Goal: Complete application form

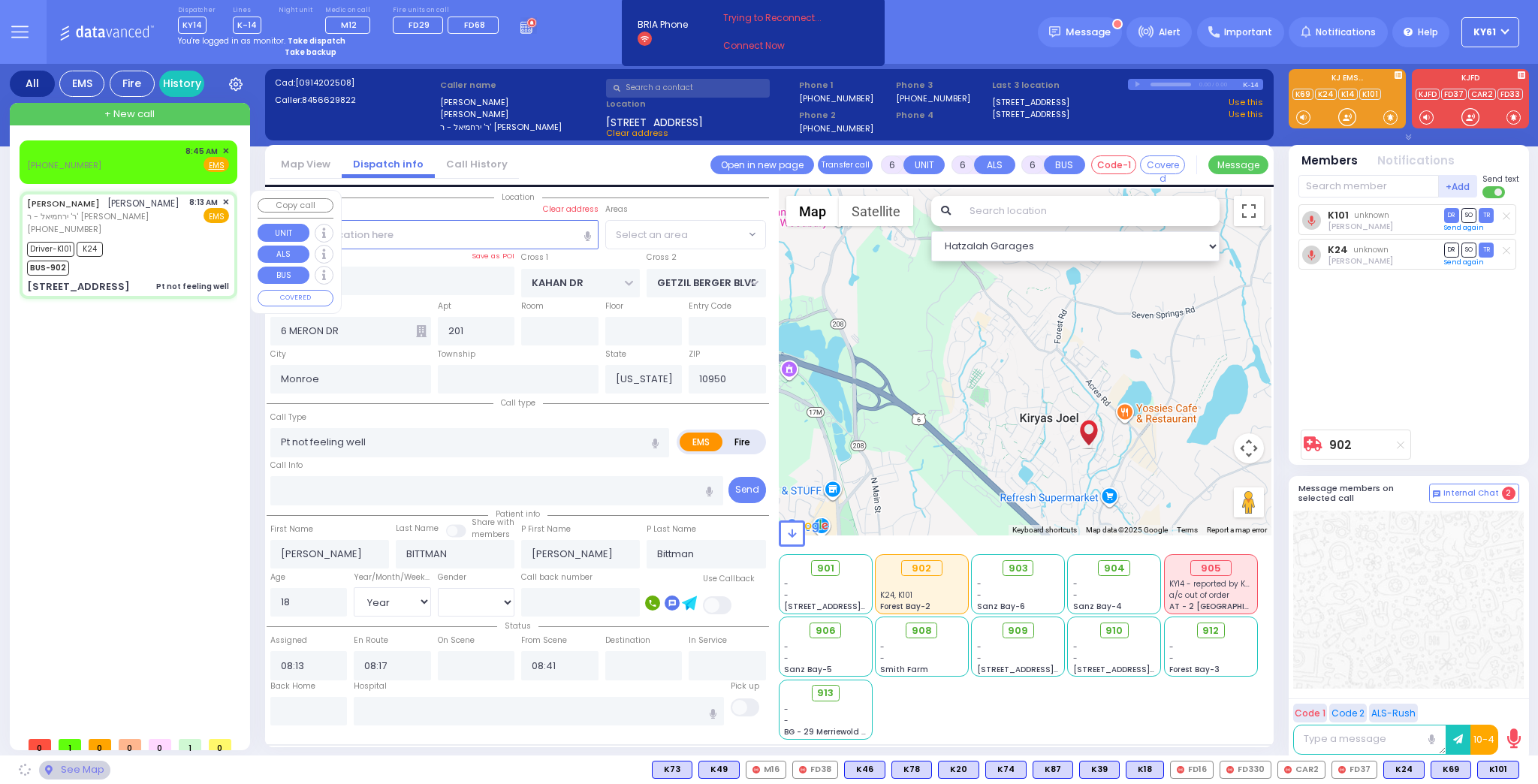
select select "Year"
select select "[DEMOGRAPHIC_DATA]"
select select "SECTION 4"
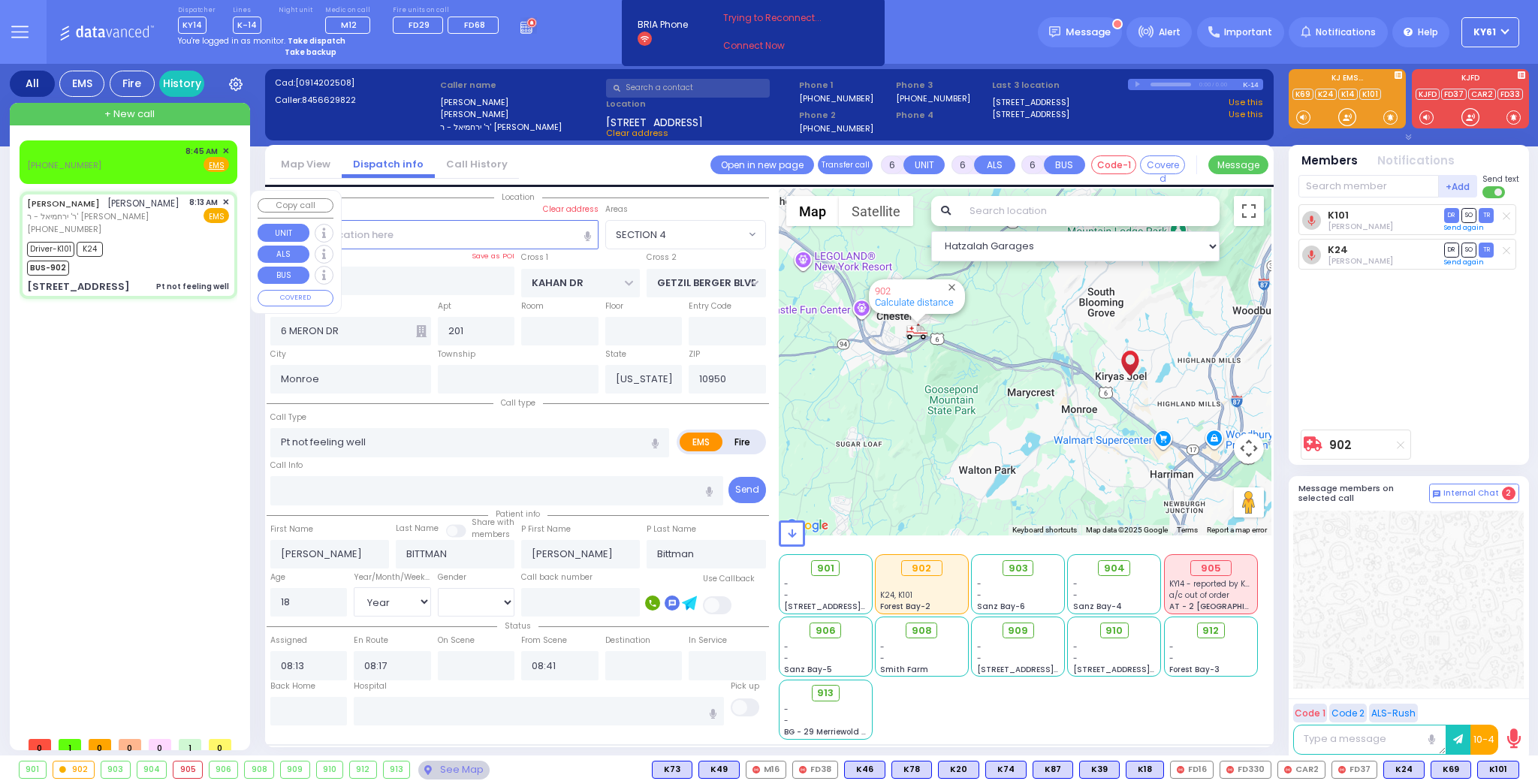
select select
radio input "true"
select select "Year"
select select "[DEMOGRAPHIC_DATA]"
select select "Hatzalah Garages"
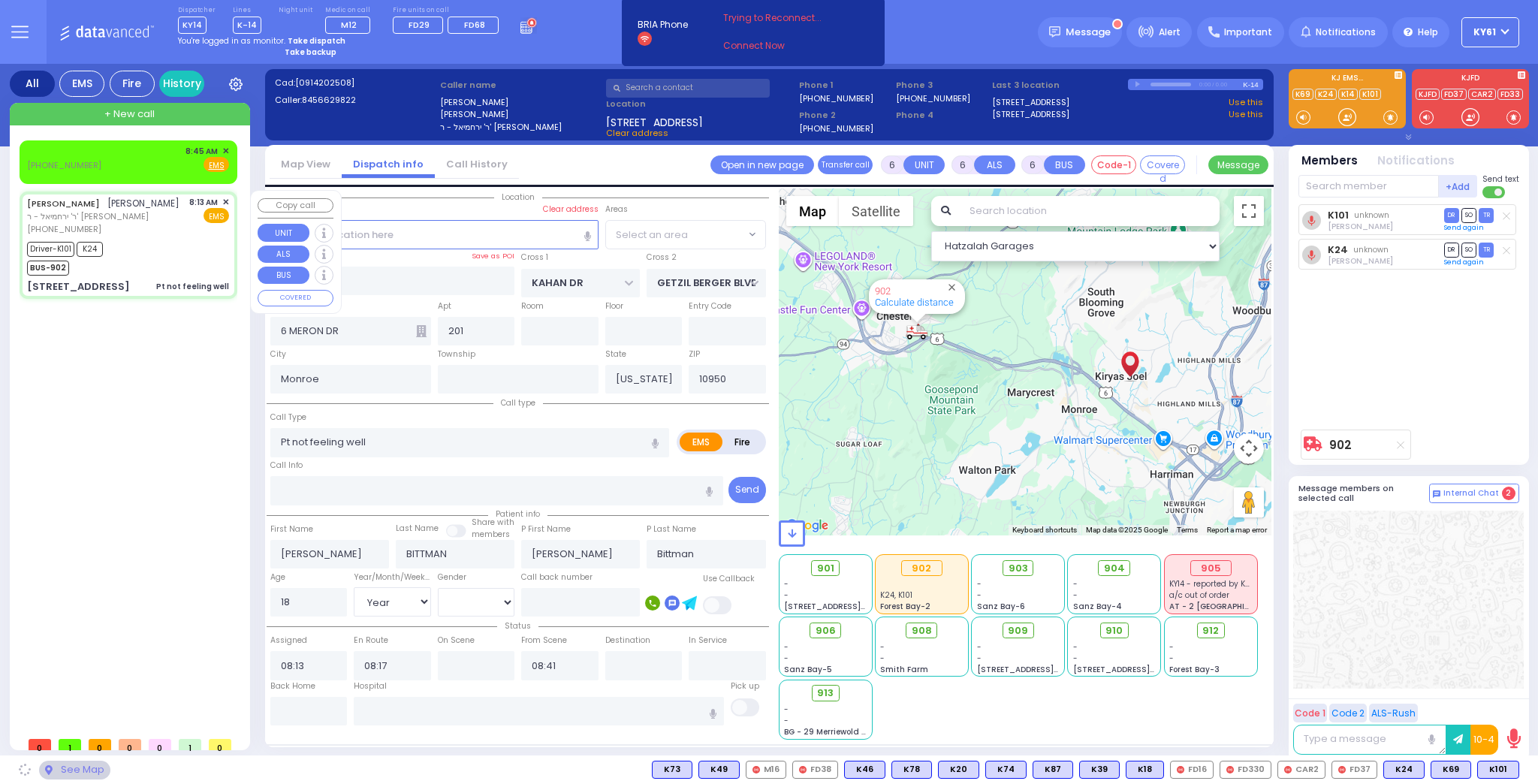
select select "SECTION 4"
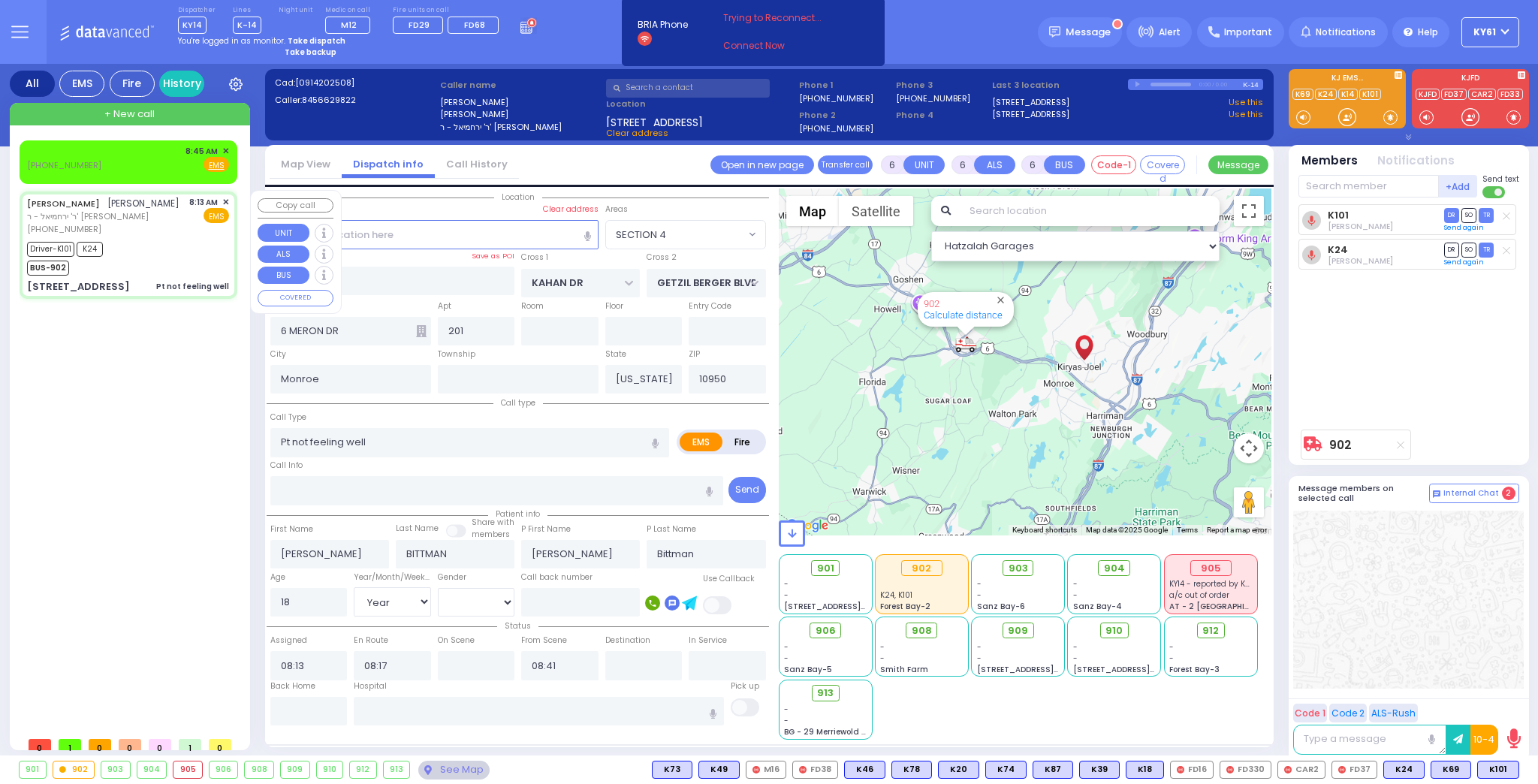
select select
radio input "true"
select select "Year"
select select "[DEMOGRAPHIC_DATA]"
select select "Hatzalah Garages"
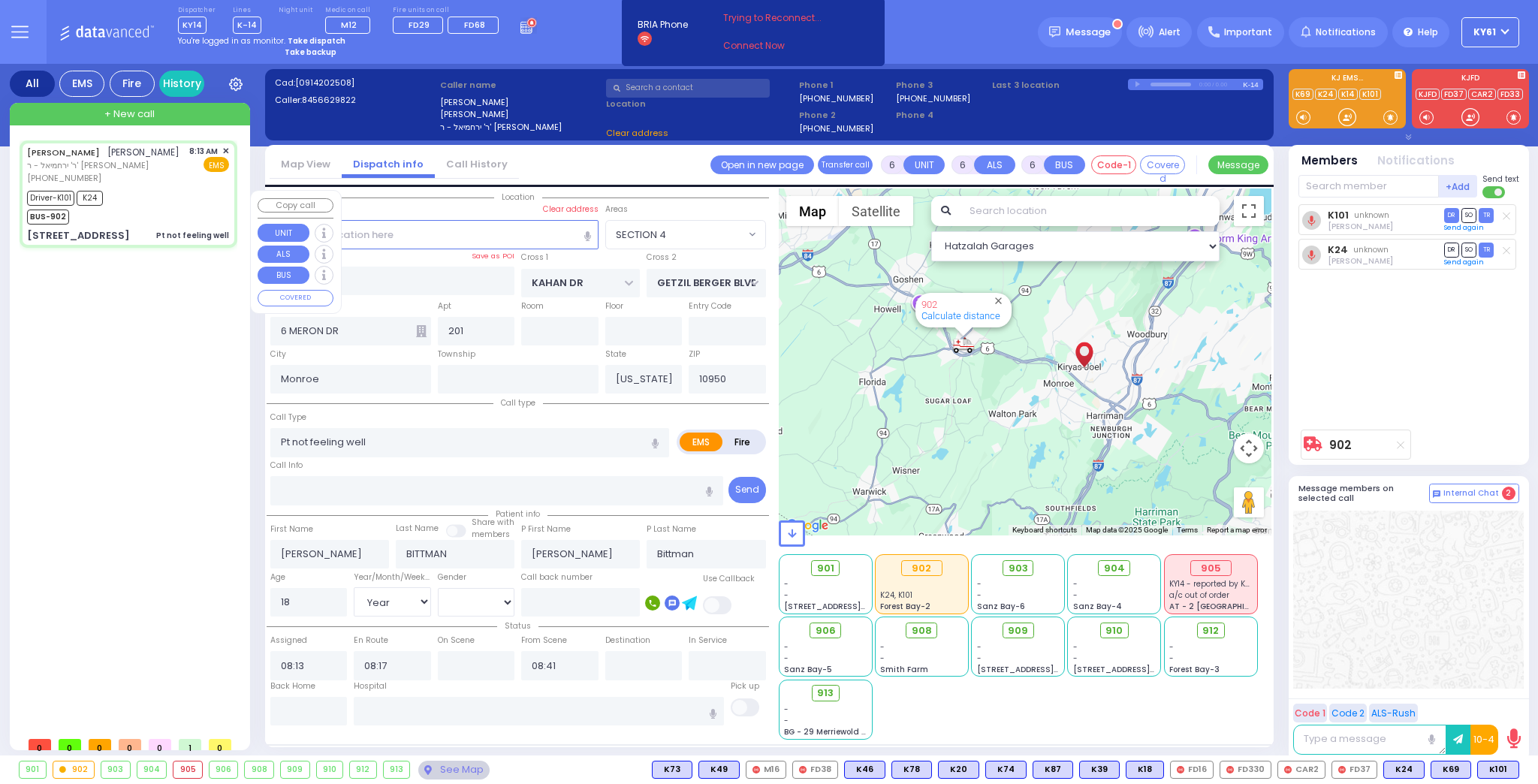
select select "SECTION 4"
select select
radio input "true"
select select "Year"
select select "[DEMOGRAPHIC_DATA]"
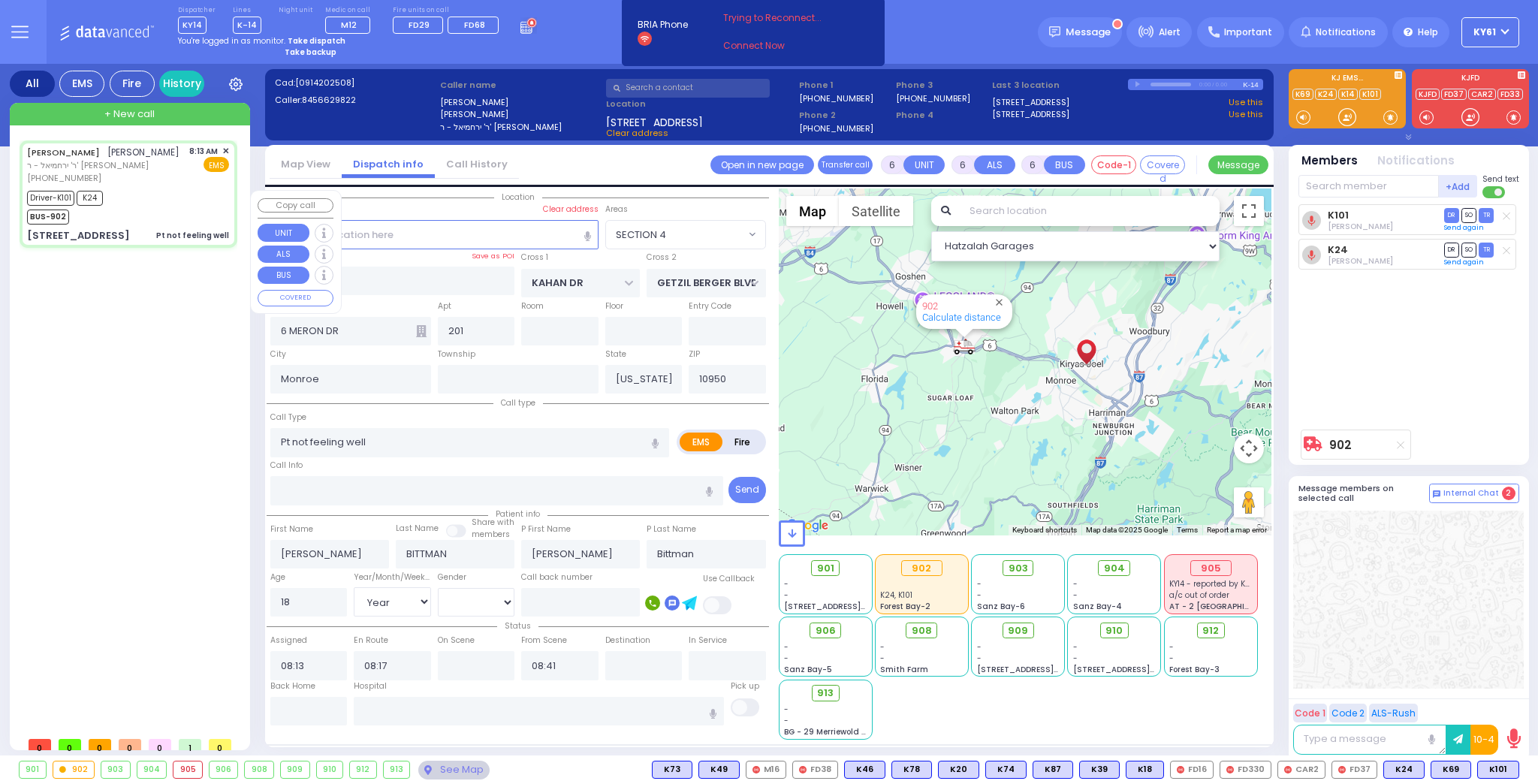
select select "Hatzalah Garages"
select select "SECTION 4"
select select
radio input "true"
select select "Year"
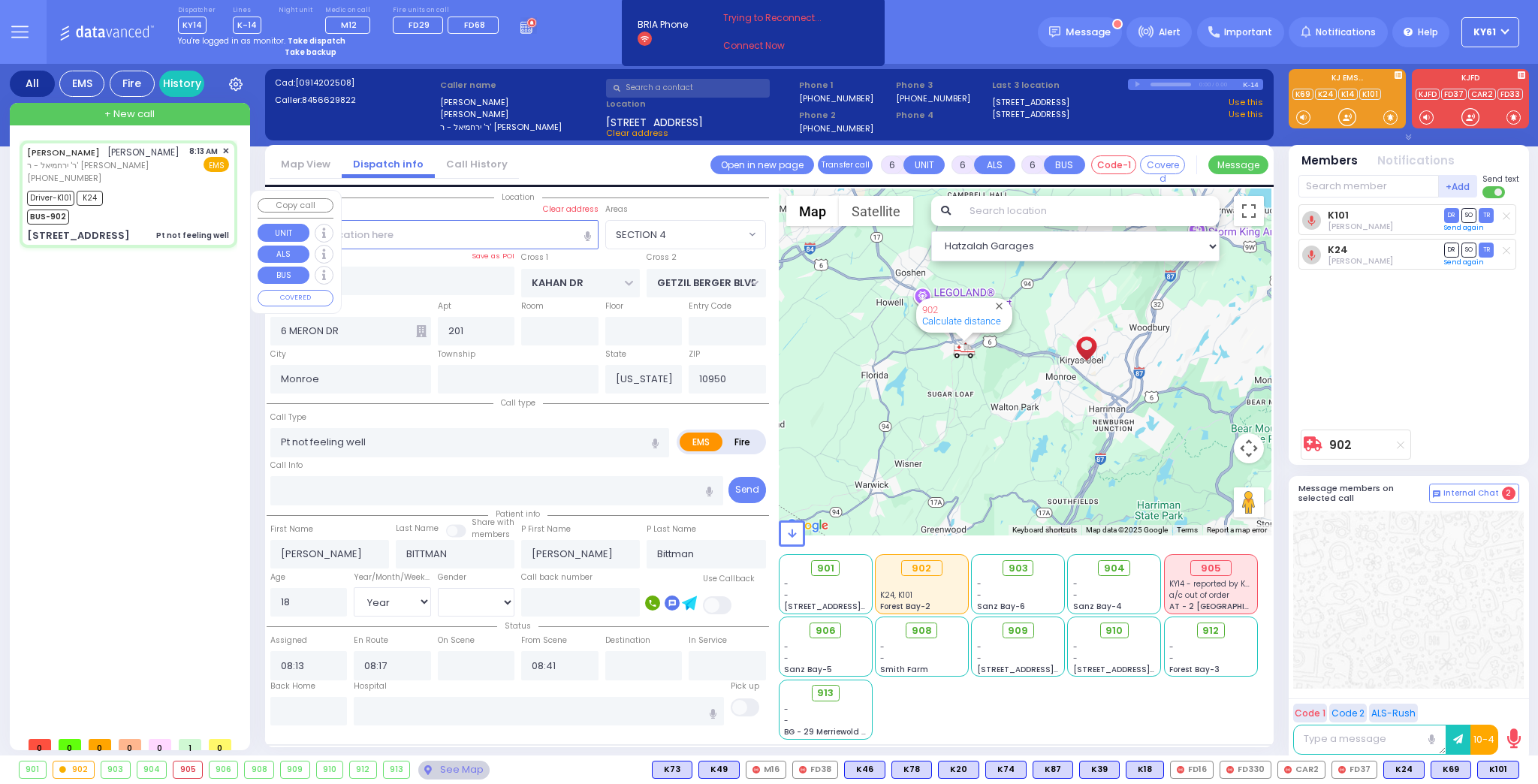
select select "[DEMOGRAPHIC_DATA]"
type input "[GEOGRAPHIC_DATA] [STREET_ADDRESS]"
select select "Hatzalah Garages"
select select "SECTION 4"
select select
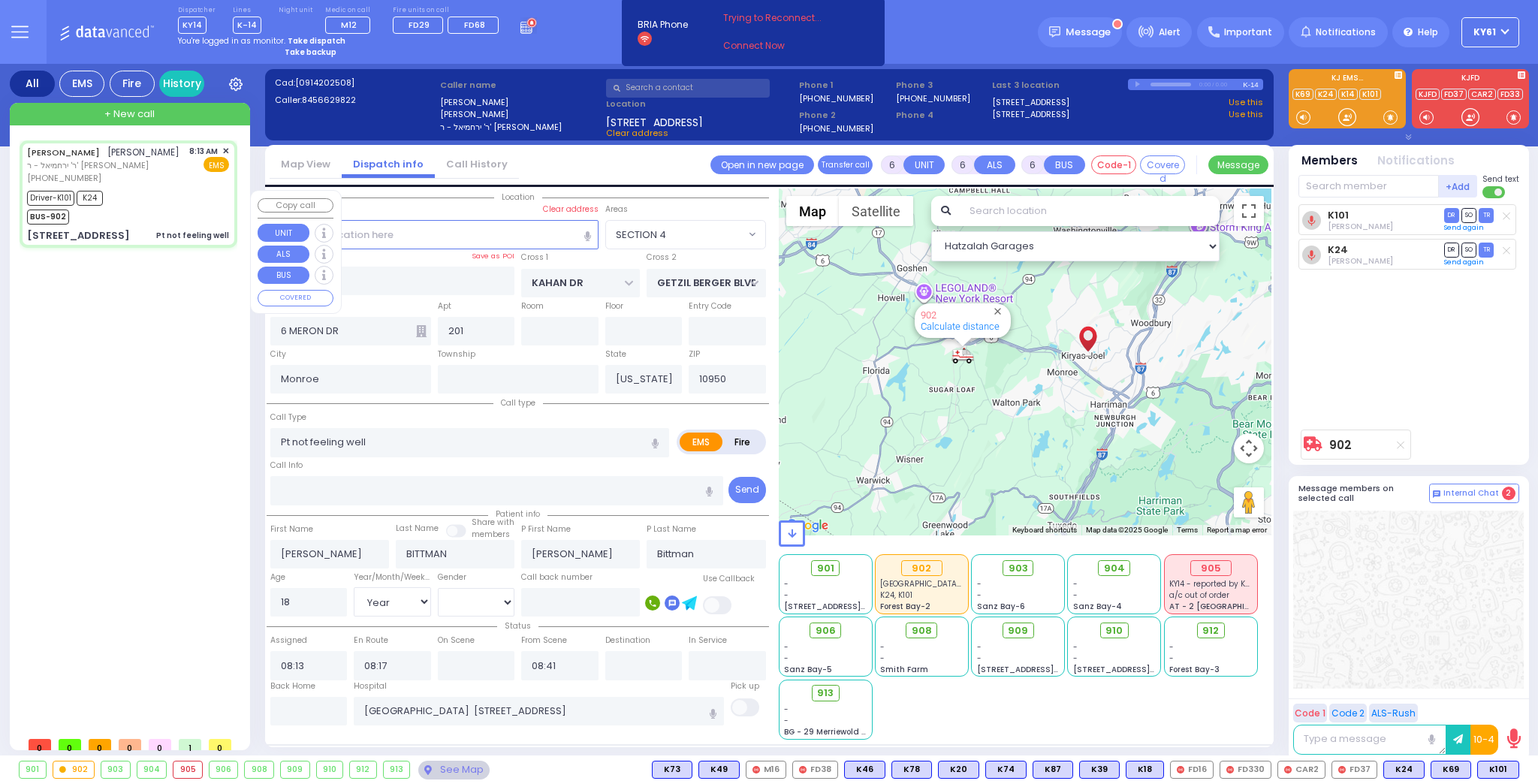
radio input "true"
select select "Year"
select select "[DEMOGRAPHIC_DATA]"
select select "Hatzalah Garages"
select select "SECTION 4"
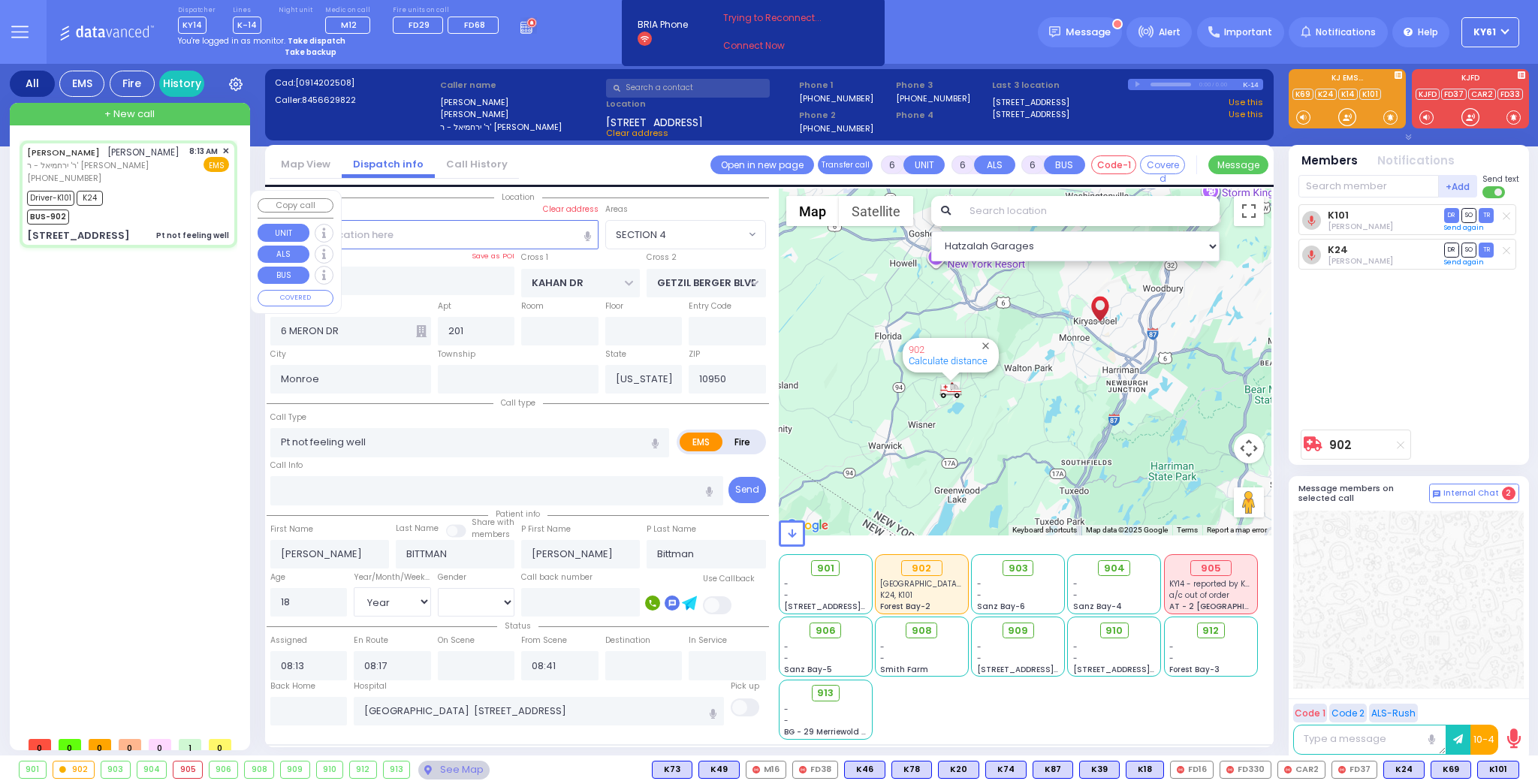
select select
radio input "true"
select select "Year"
select select "[DEMOGRAPHIC_DATA]"
type input "08:20"
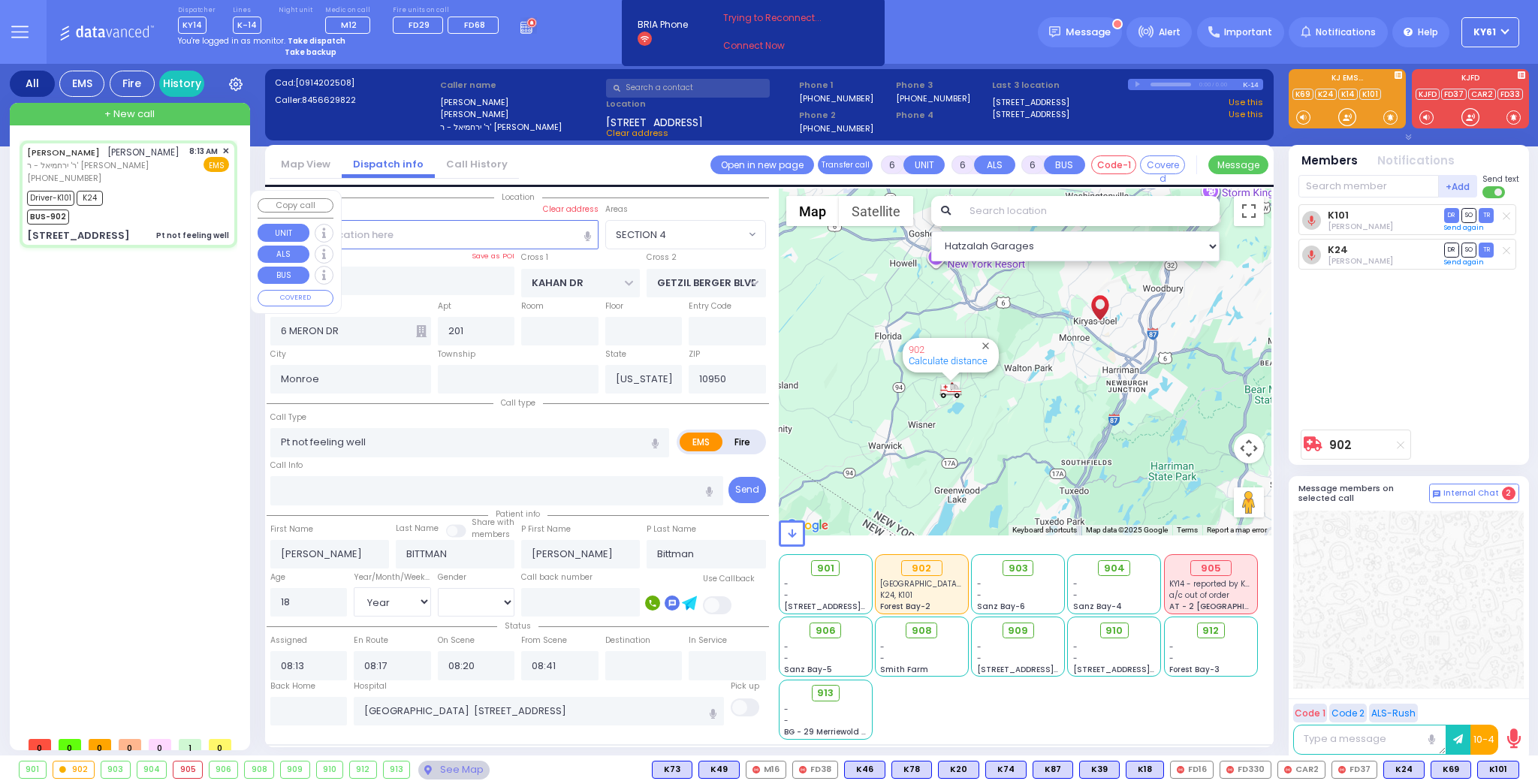
select select "Hatzalah Garages"
select select "SECTION 4"
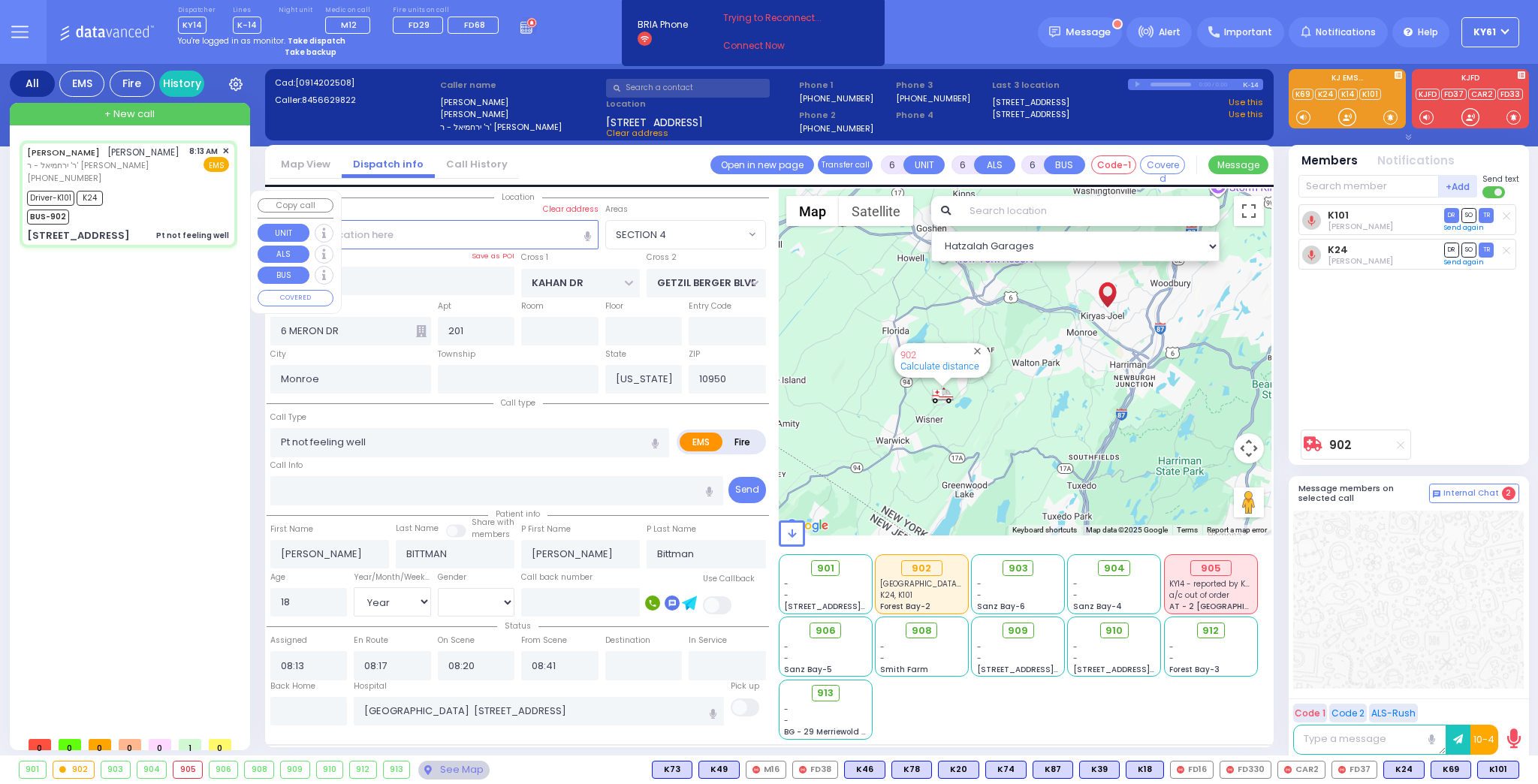
select select
radio input "true"
select select "Year"
select select "[DEMOGRAPHIC_DATA]"
select select "Hatzalah Garages"
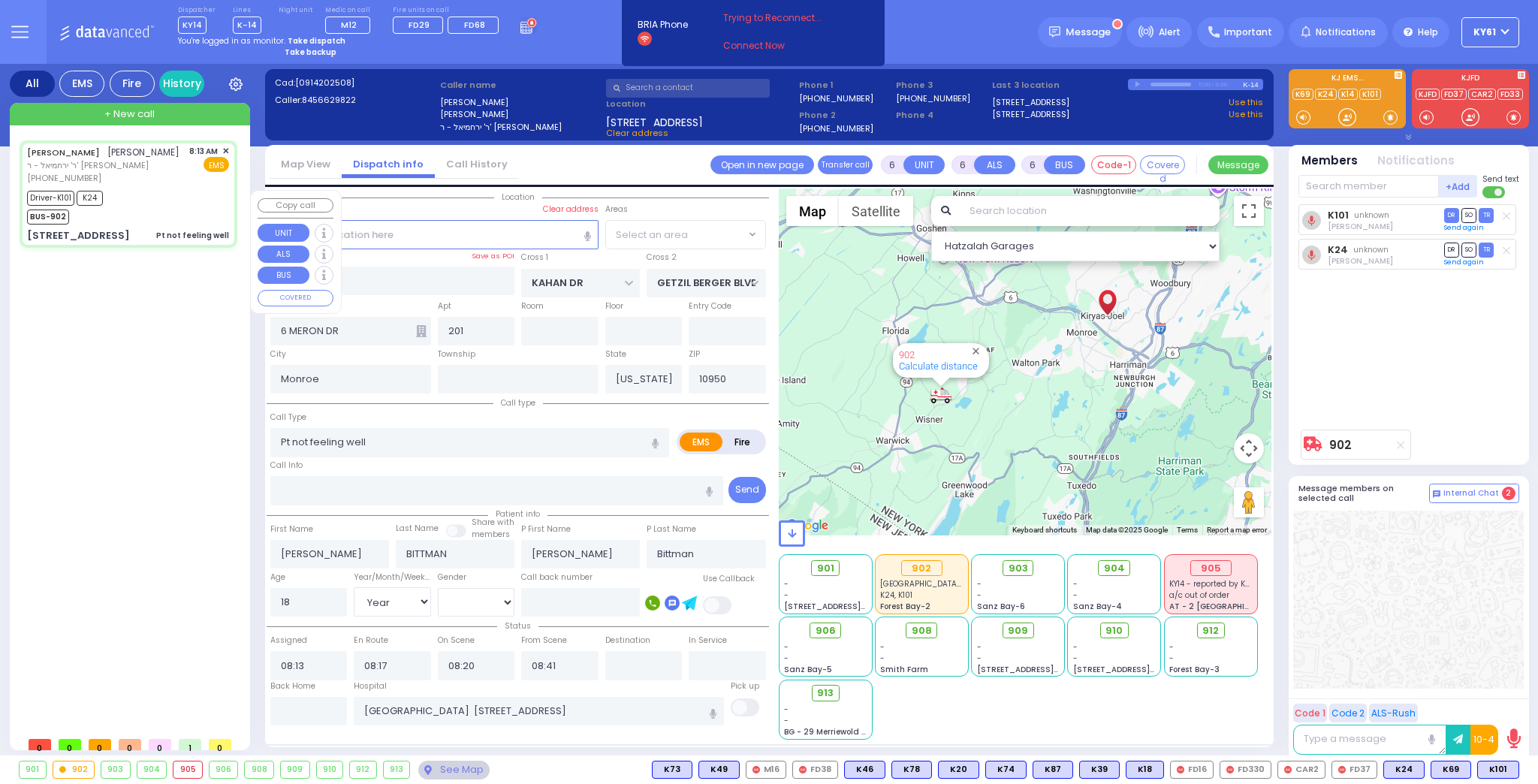
select select "SECTION 4"
select select
radio input "true"
select select "Year"
select select "[DEMOGRAPHIC_DATA]"
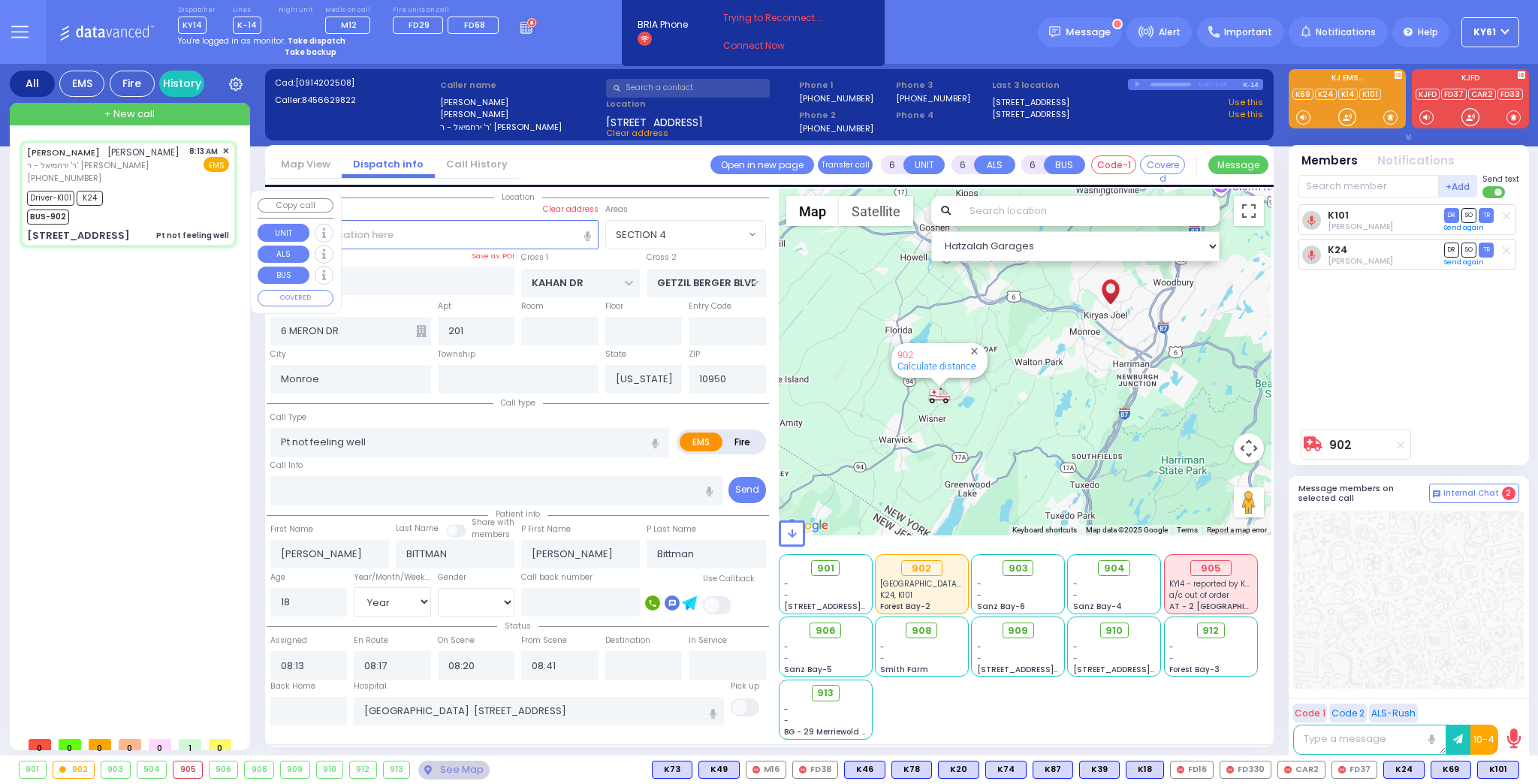
type input "08:59"
type input "09:22"
select select "Hatzalah Garages"
select select "SECTION 4"
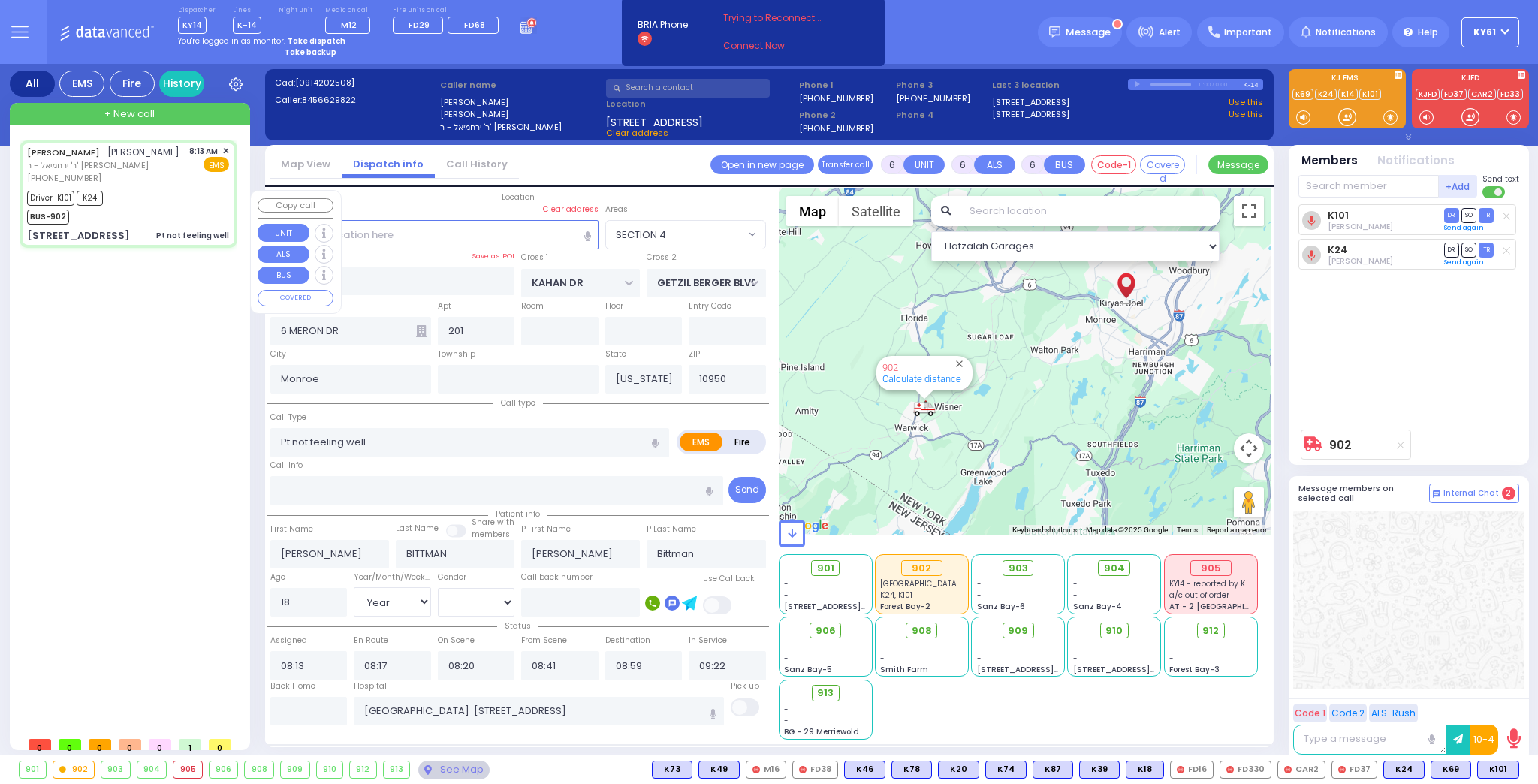
select select
radio input "true"
select select "Year"
select select "[DEMOGRAPHIC_DATA]"
select select "Hatzalah Garages"
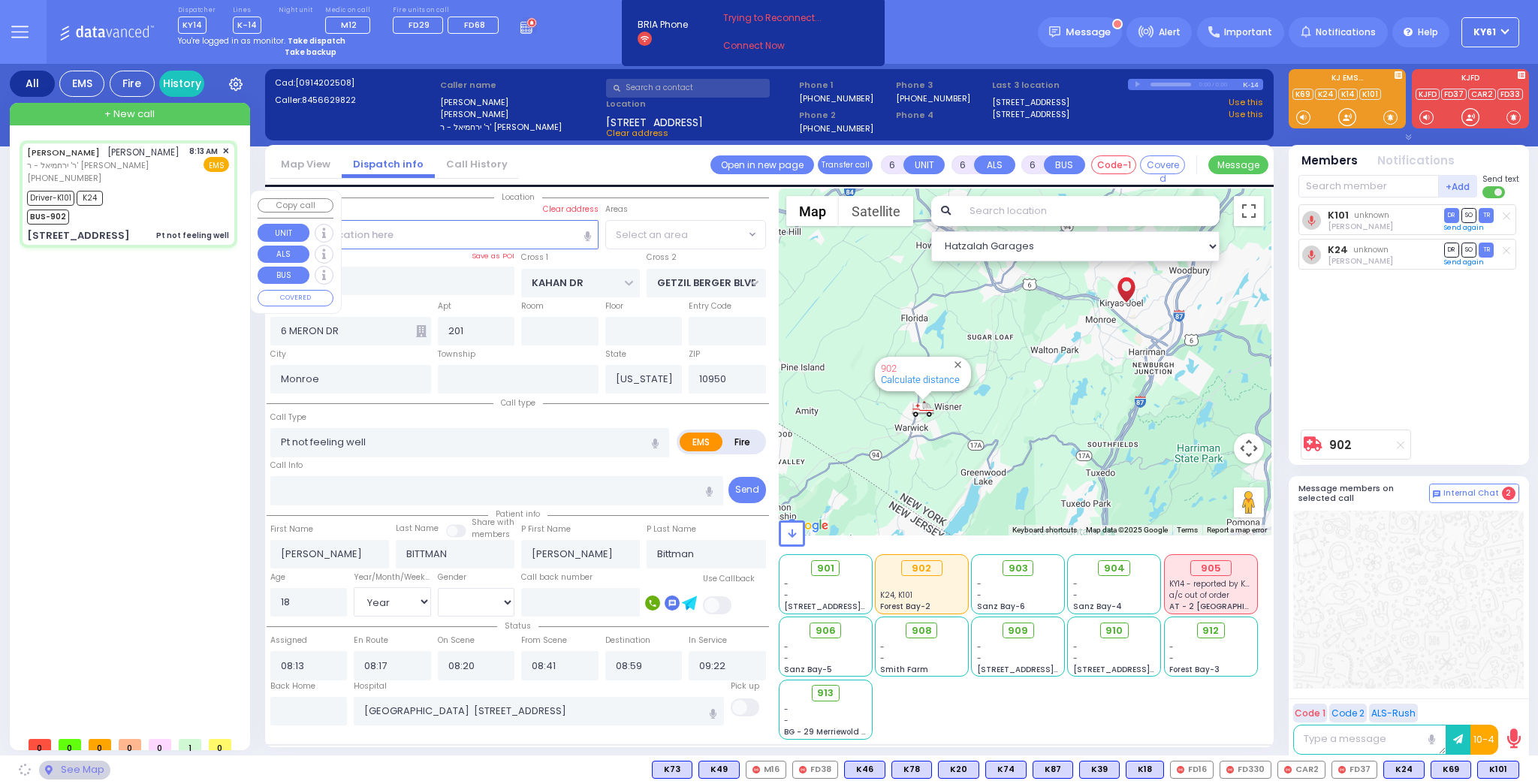
select select "SECTION 4"
